Goal: Information Seeking & Learning: Learn about a topic

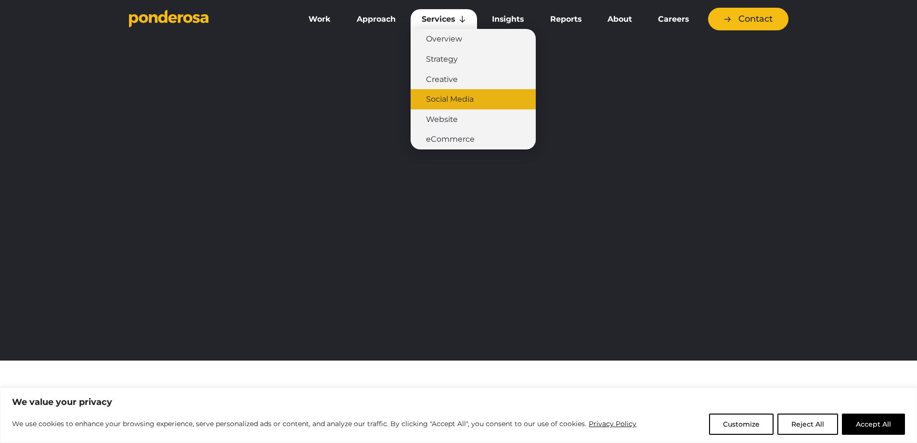
click at [459, 94] on link "Social Media" at bounding box center [473, 99] width 125 height 20
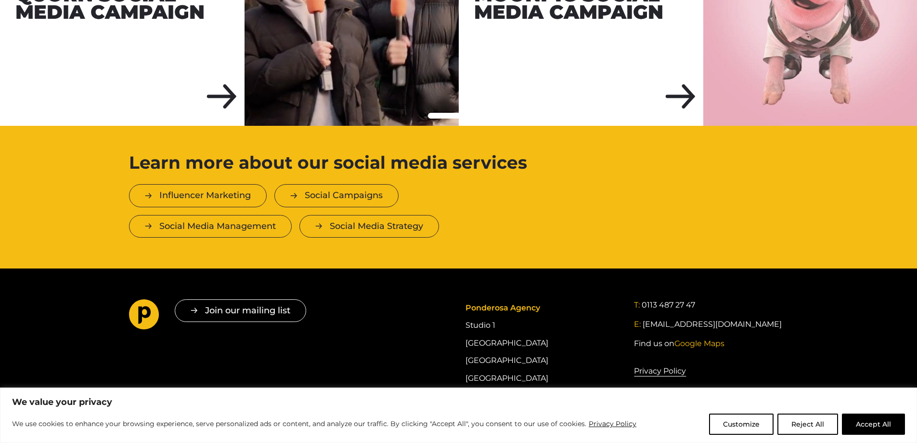
scroll to position [1775, 0]
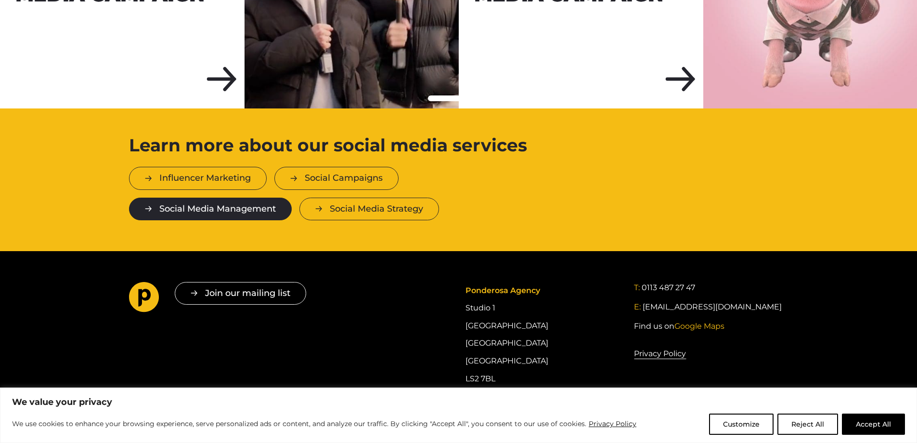
click at [262, 210] on link "Social Media Management" at bounding box center [210, 208] width 163 height 23
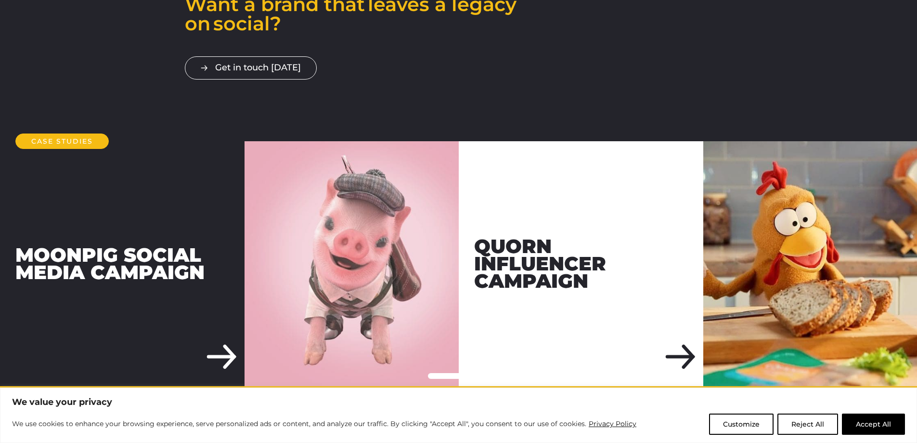
scroll to position [2167, 0]
